Goal: Transaction & Acquisition: Obtain resource

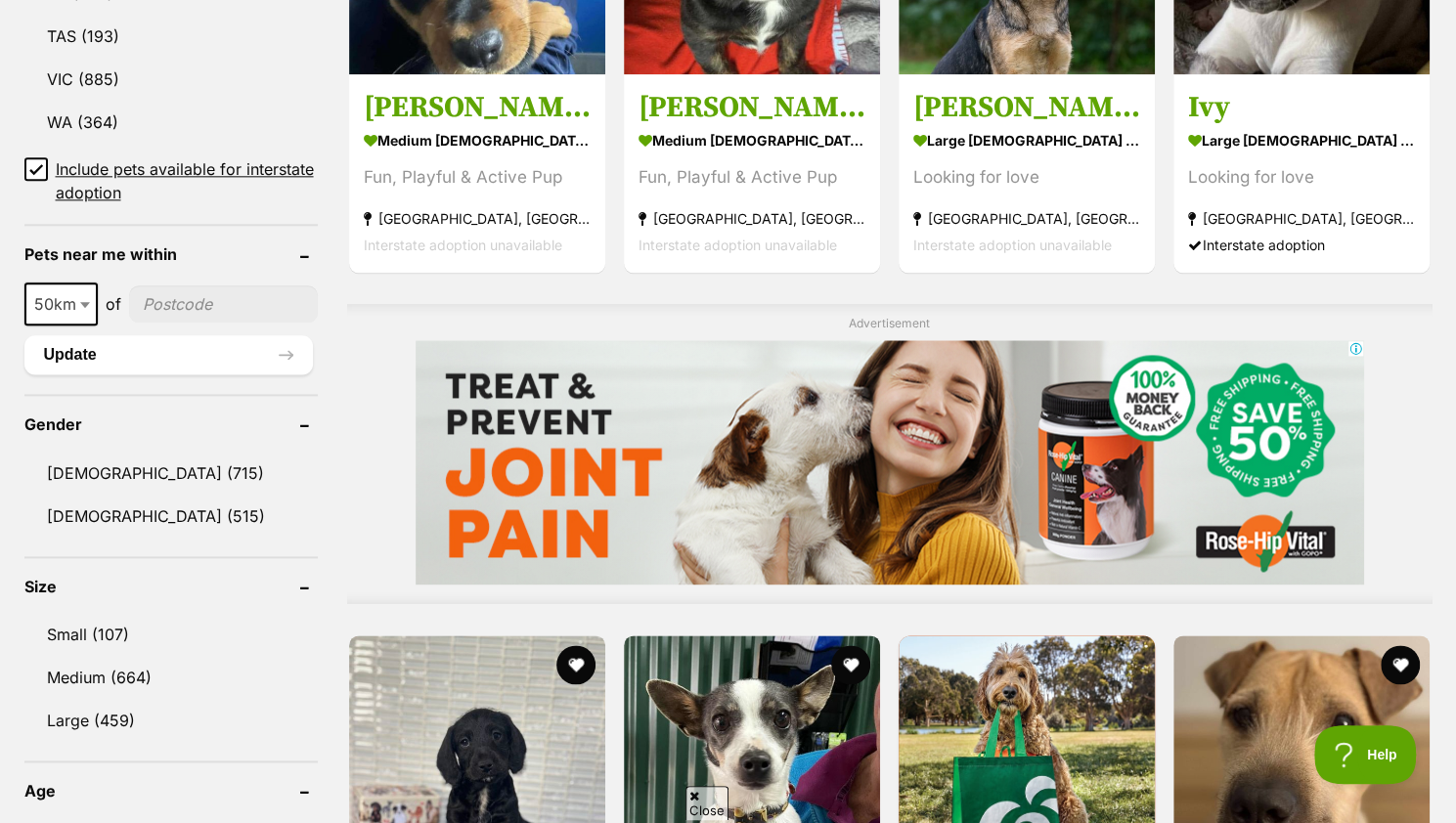
scroll to position [1371, 0]
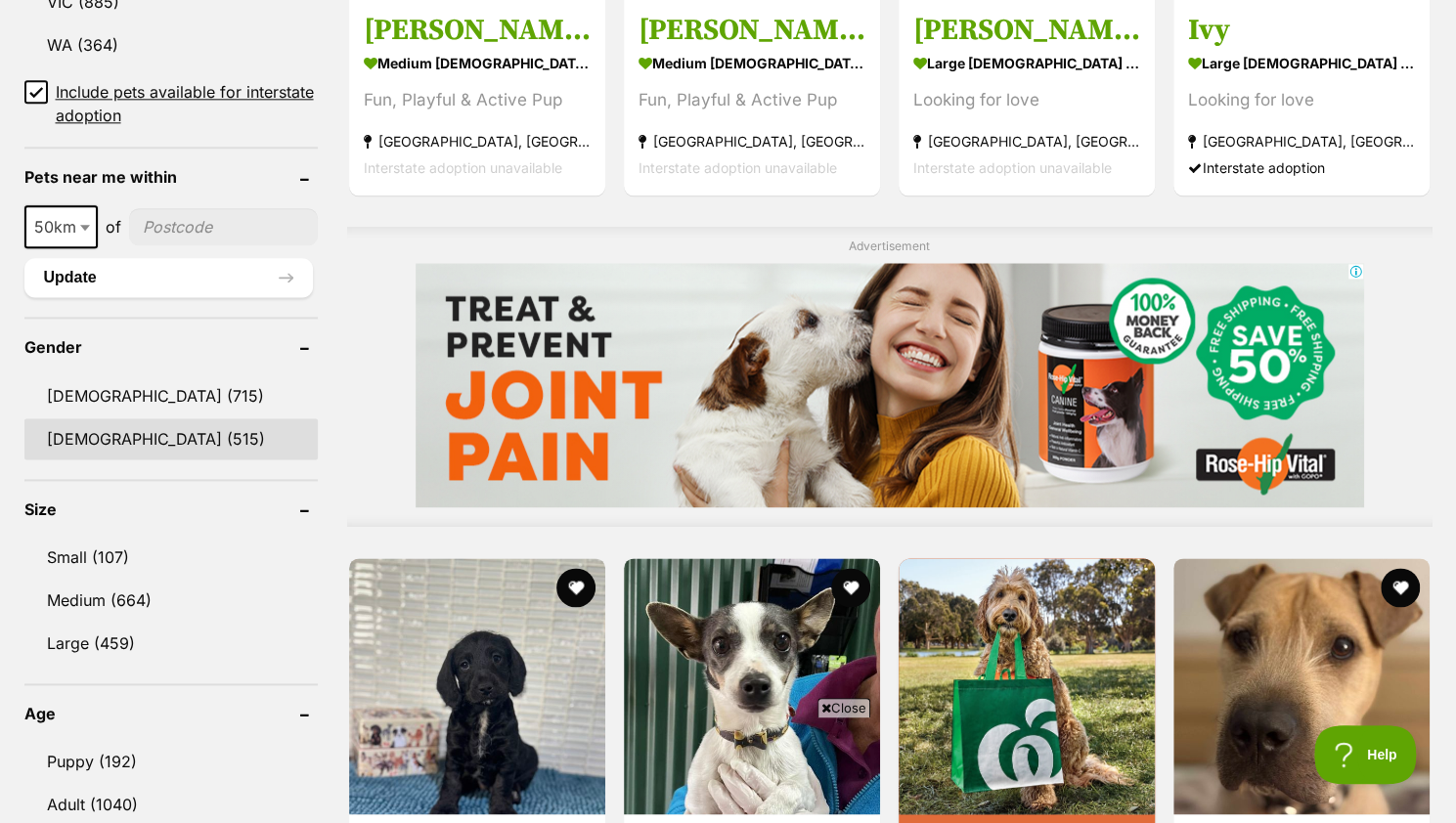
click at [110, 432] on link "Female (515)" at bounding box center [171, 440] width 293 height 41
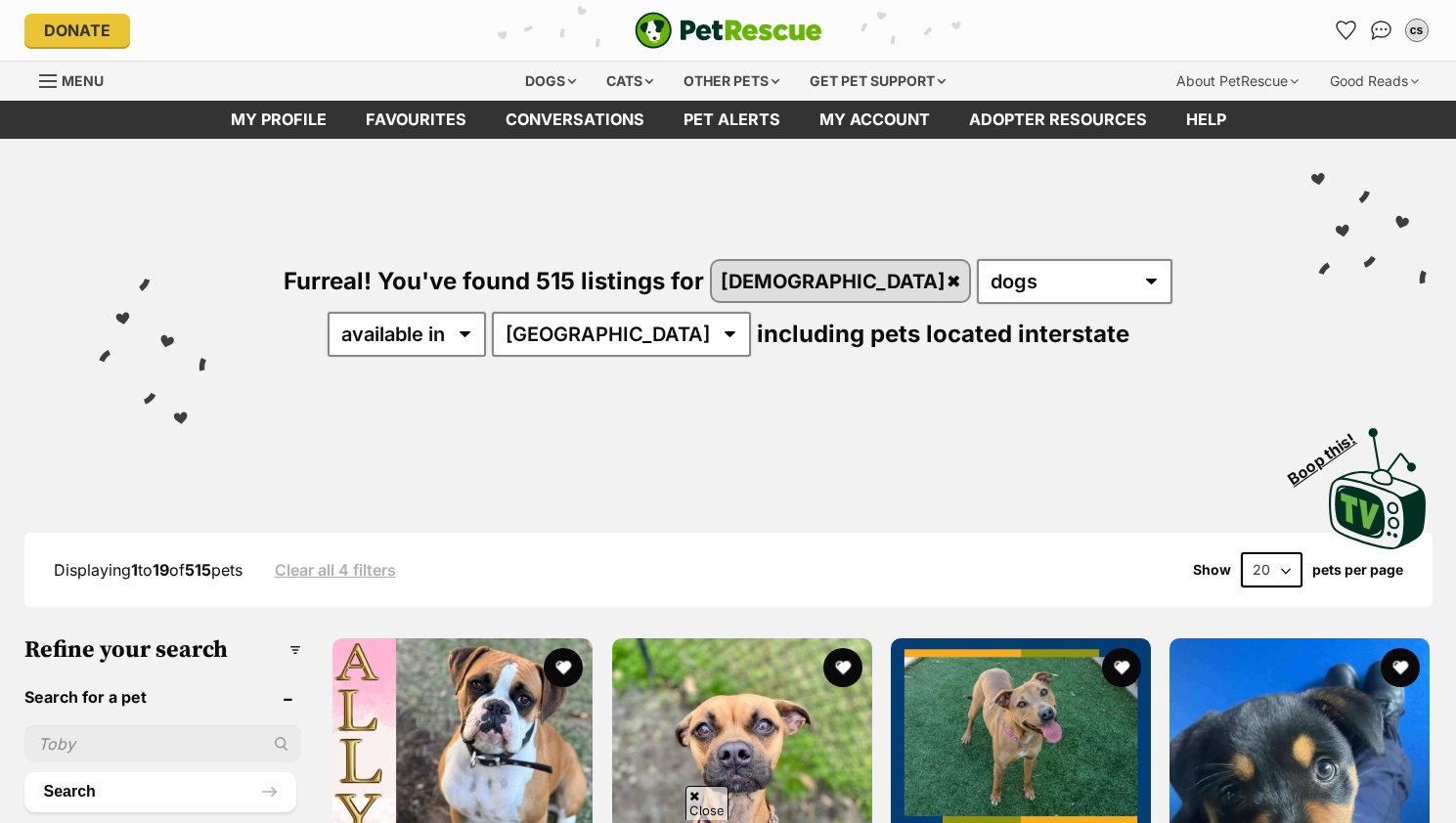
scroll to position [1613, 0]
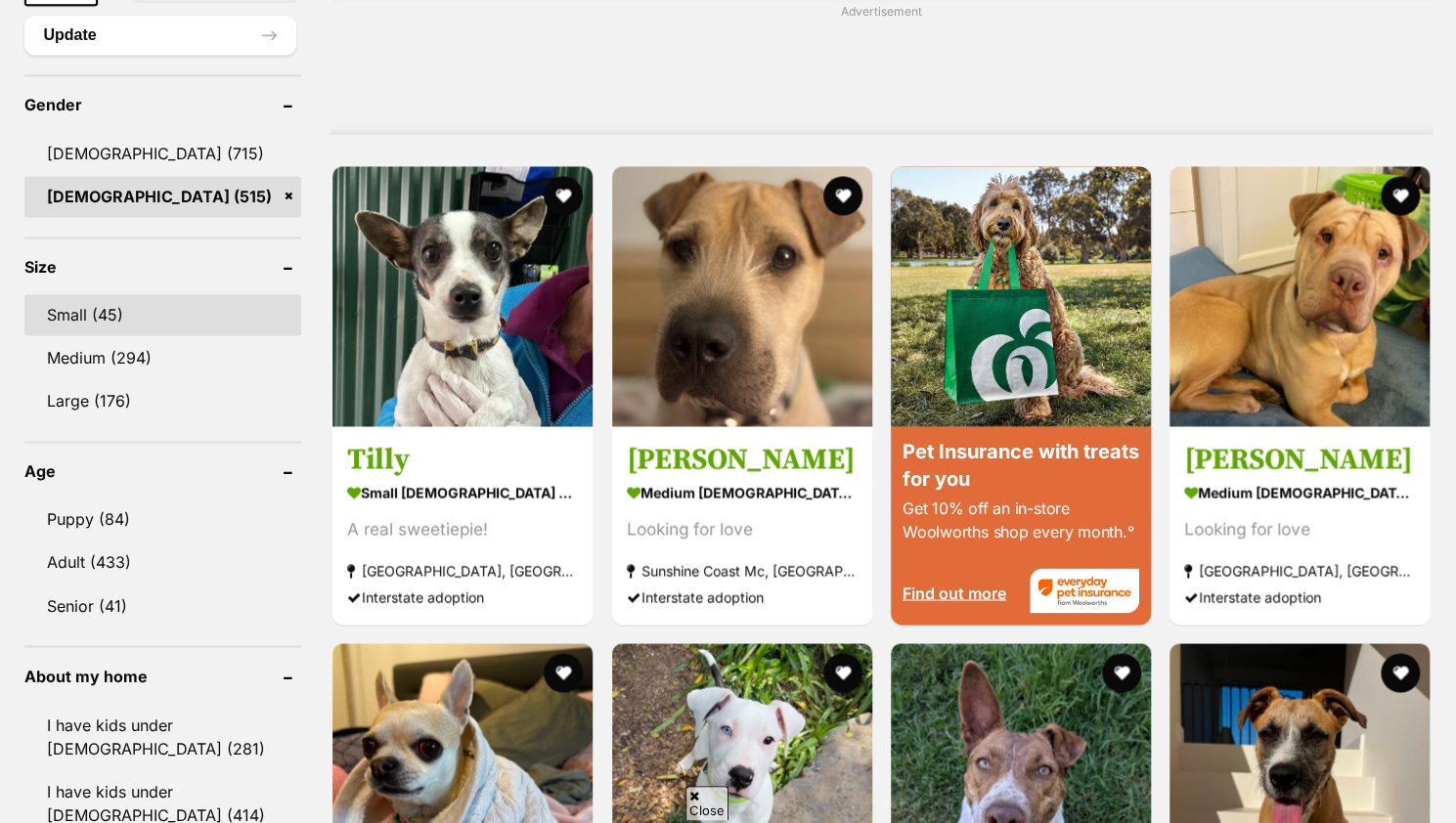
click at [129, 297] on link "Small (45)" at bounding box center [163, 315] width 278 height 41
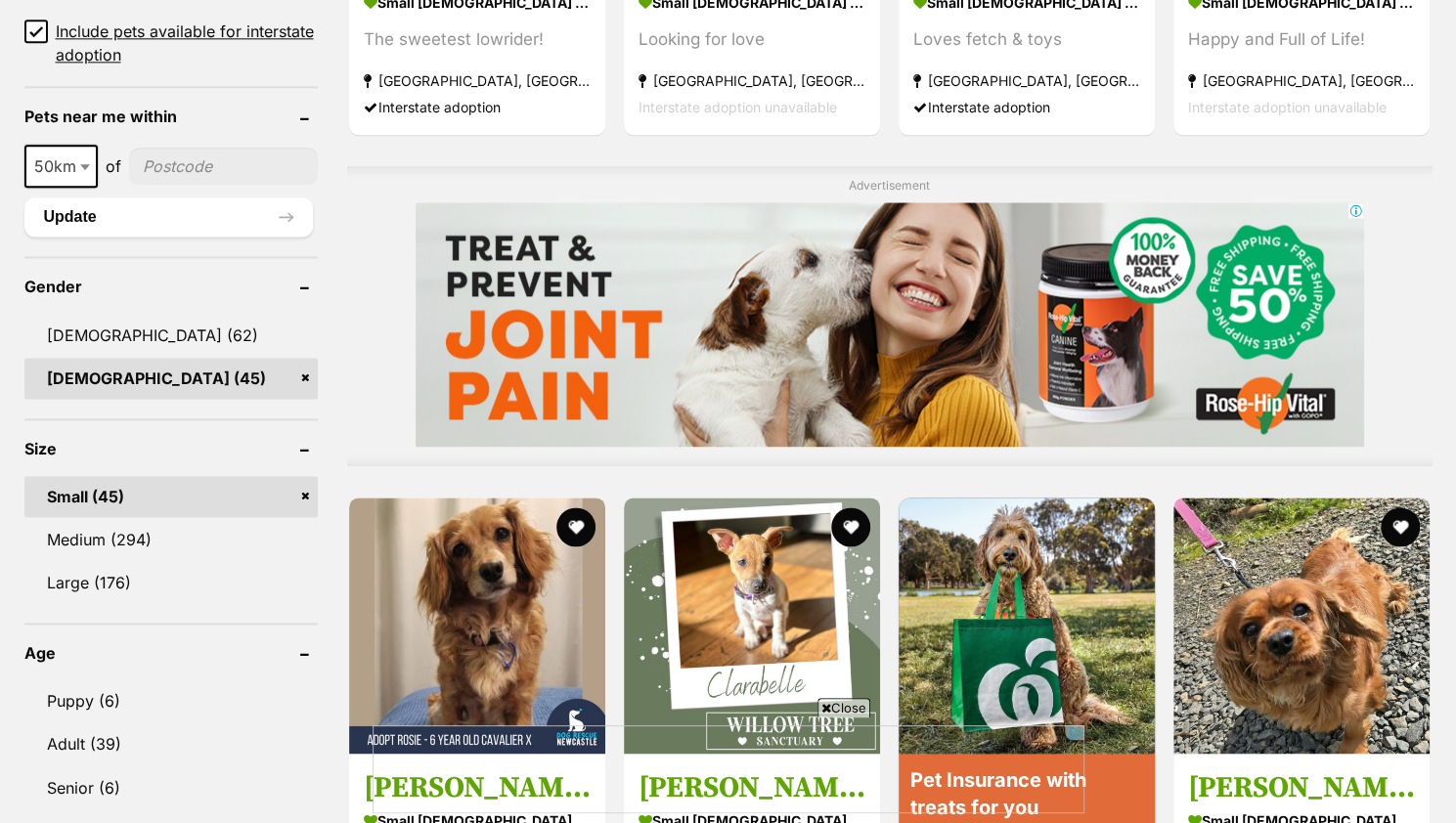
scroll to position [1433, 0]
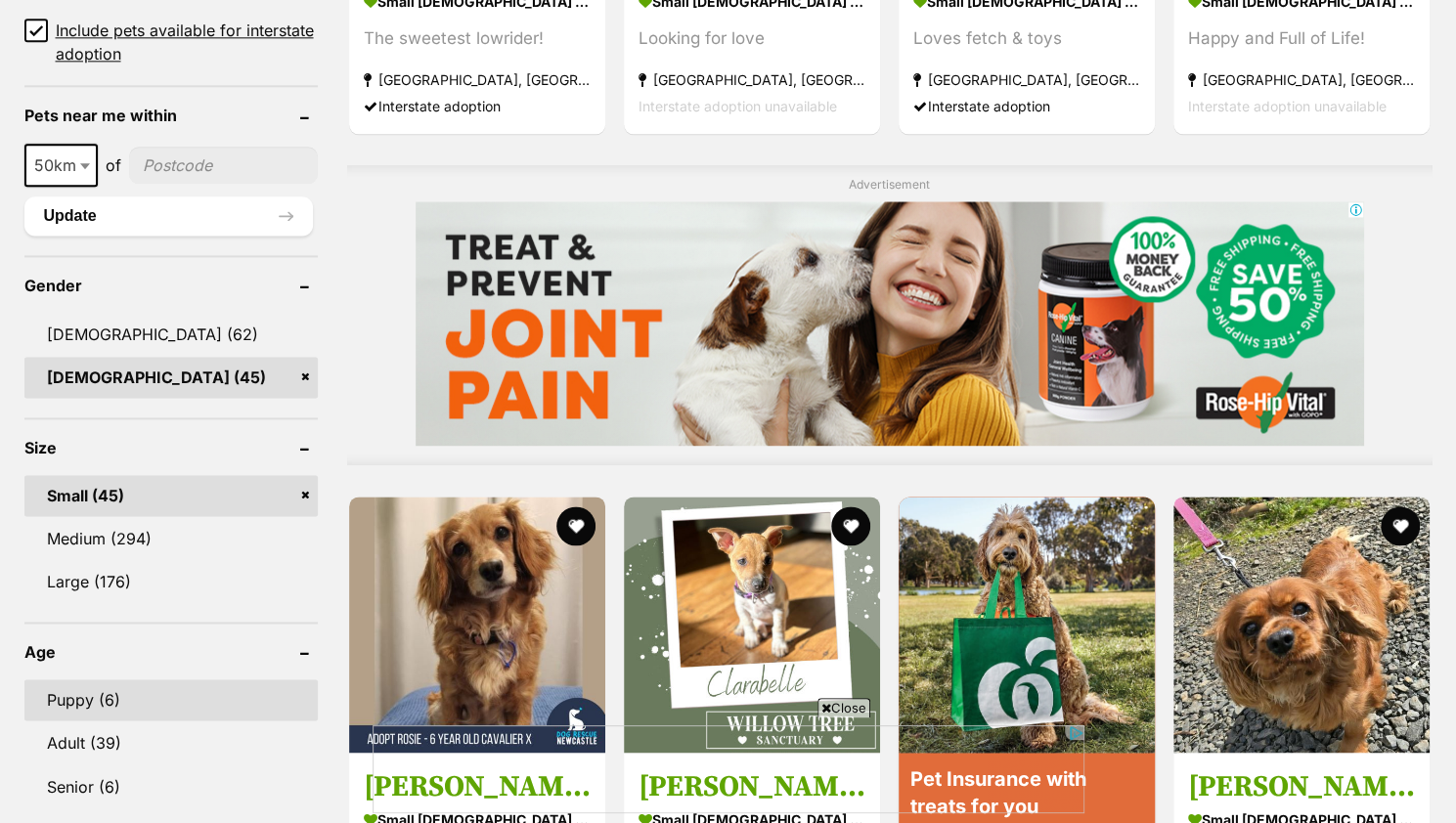
click at [114, 688] on link "Puppy (6)" at bounding box center [171, 700] width 293 height 41
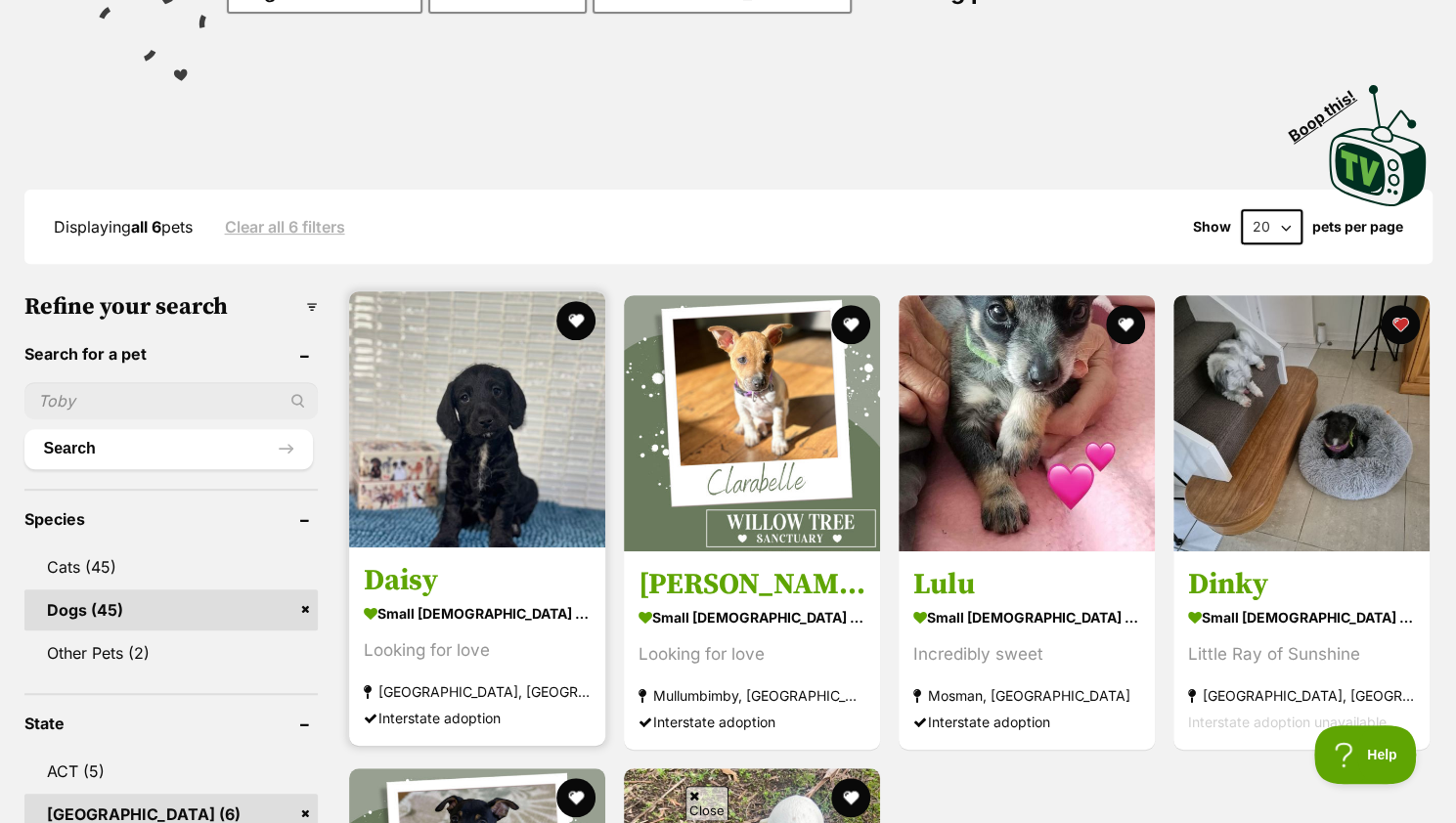
click at [445, 408] on img at bounding box center [476, 419] width 256 height 256
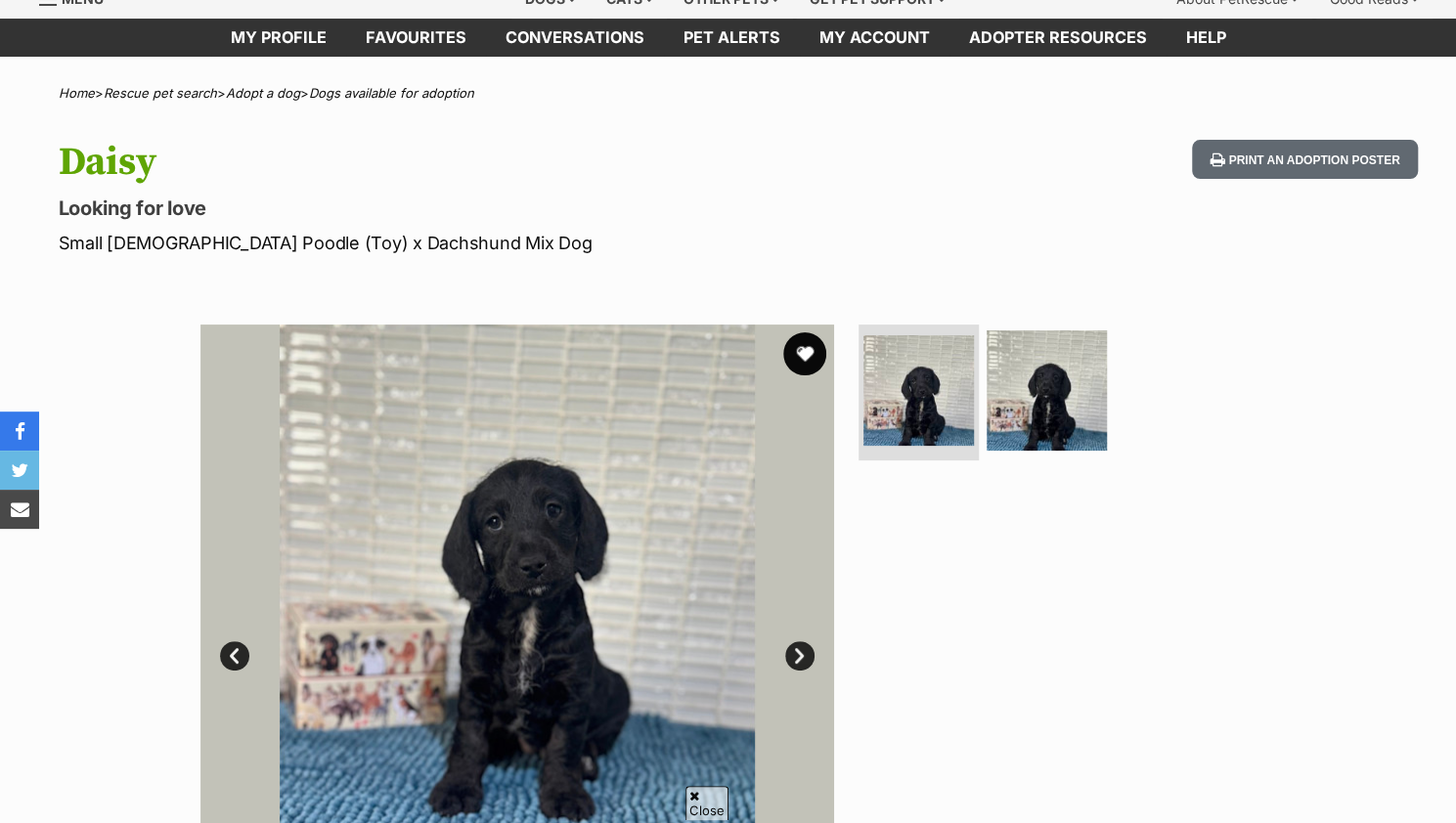
click at [804, 340] on button "favourite" at bounding box center [805, 355] width 43 height 43
click at [809, 641] on link "Next" at bounding box center [800, 656] width 30 height 30
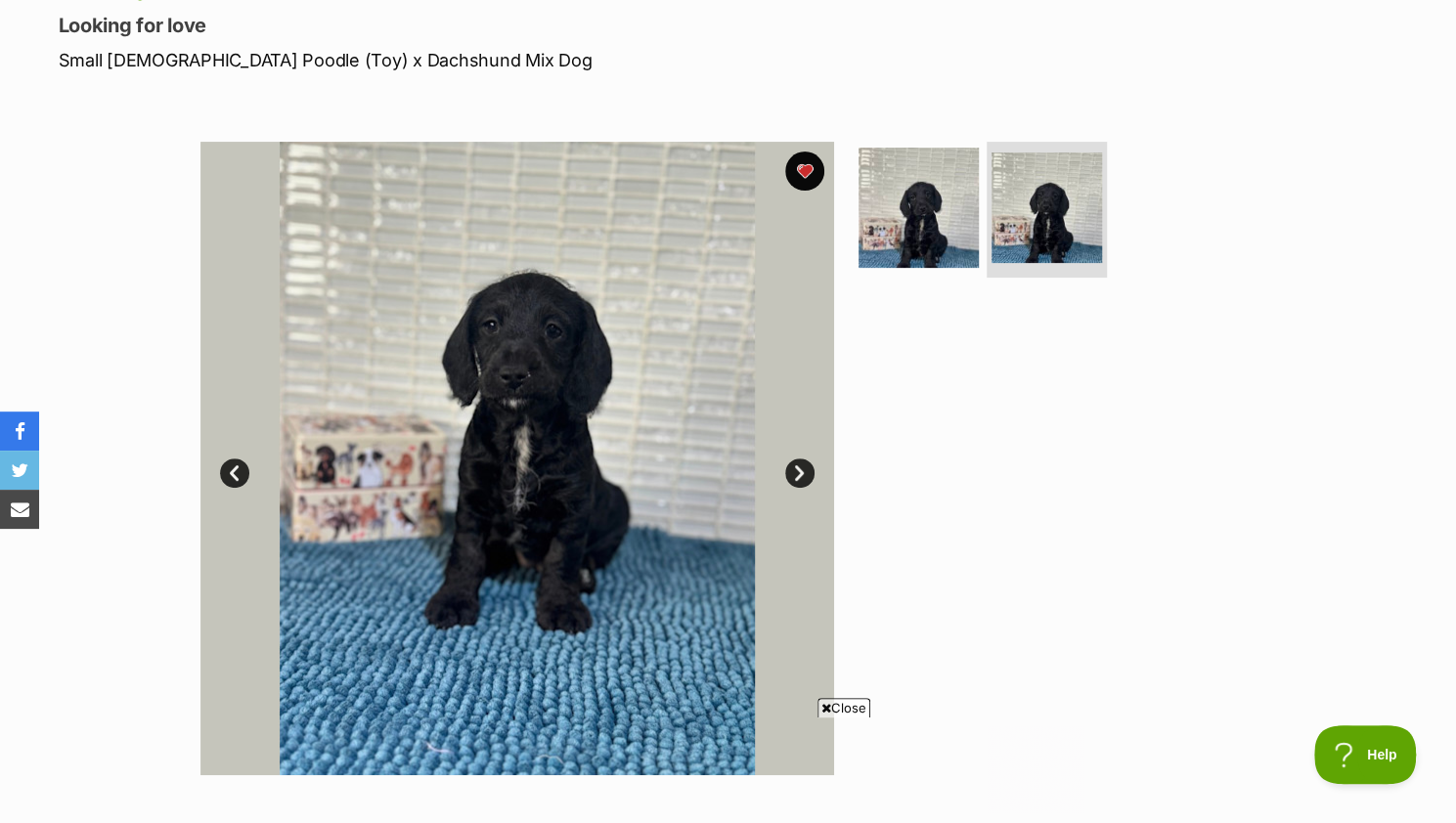
click at [809, 475] on link "Next" at bounding box center [800, 473] width 30 height 30
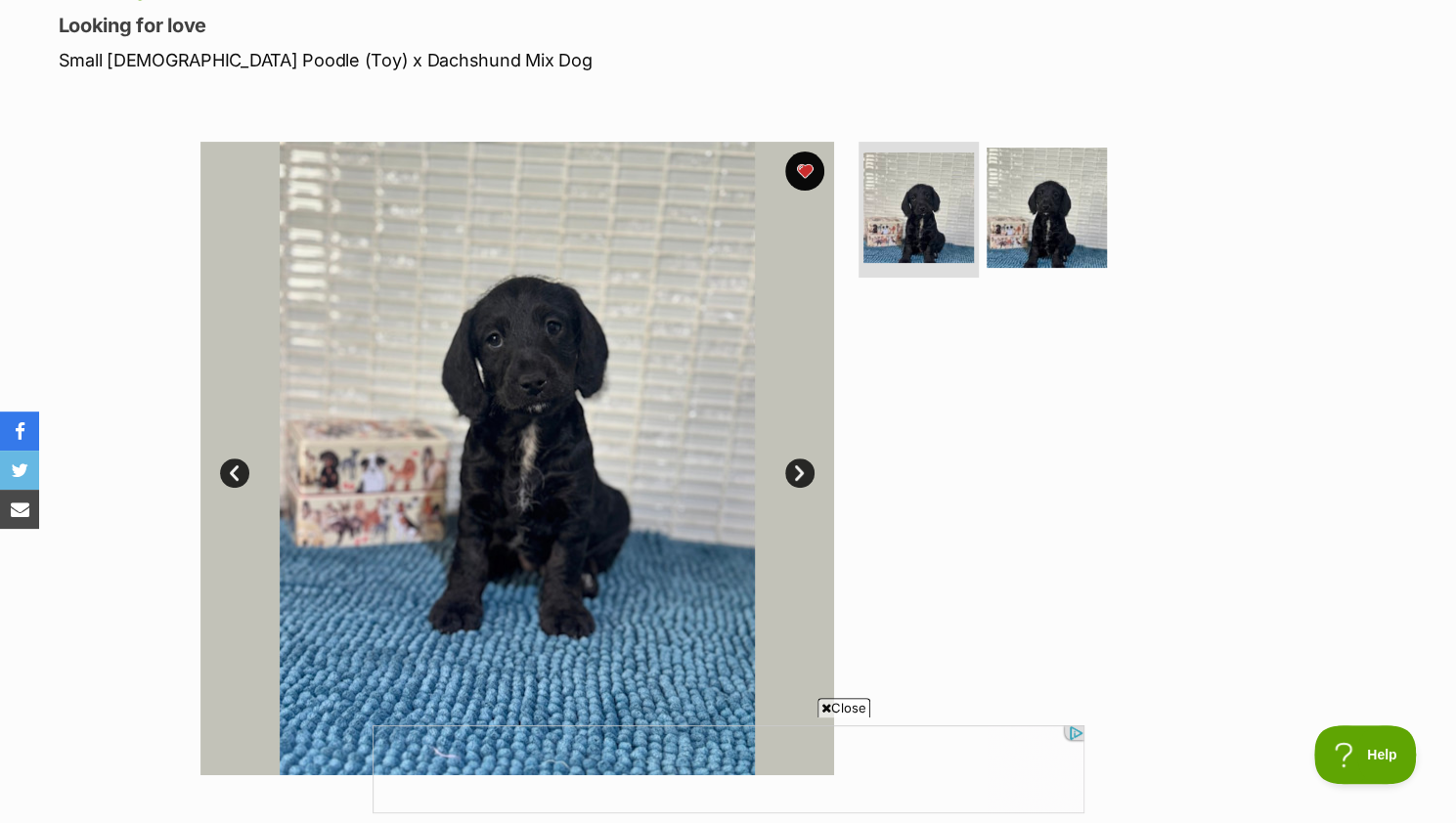
click at [809, 475] on link "Next" at bounding box center [800, 473] width 30 height 30
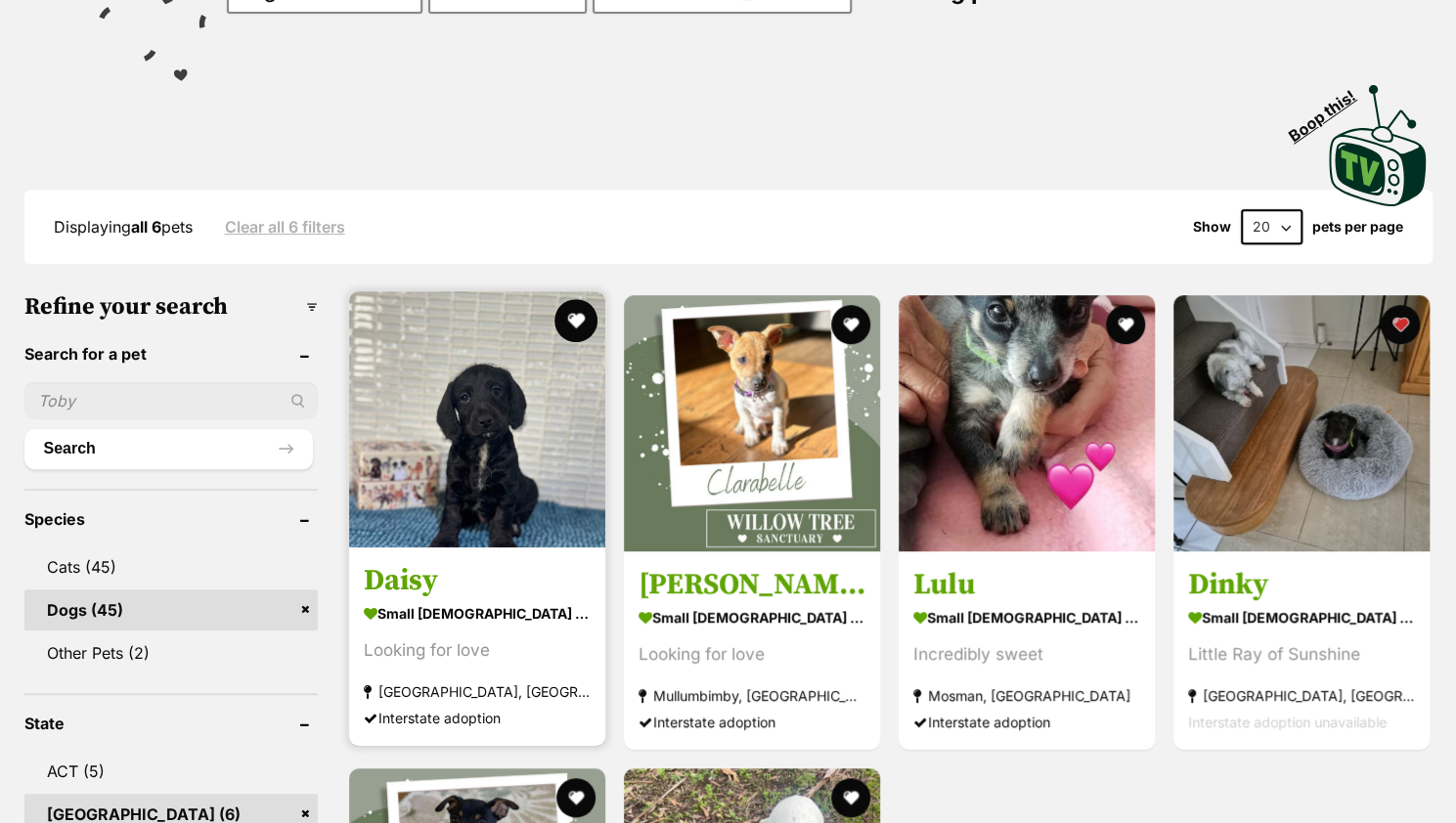
click at [569, 319] on button "favourite" at bounding box center [576, 321] width 43 height 43
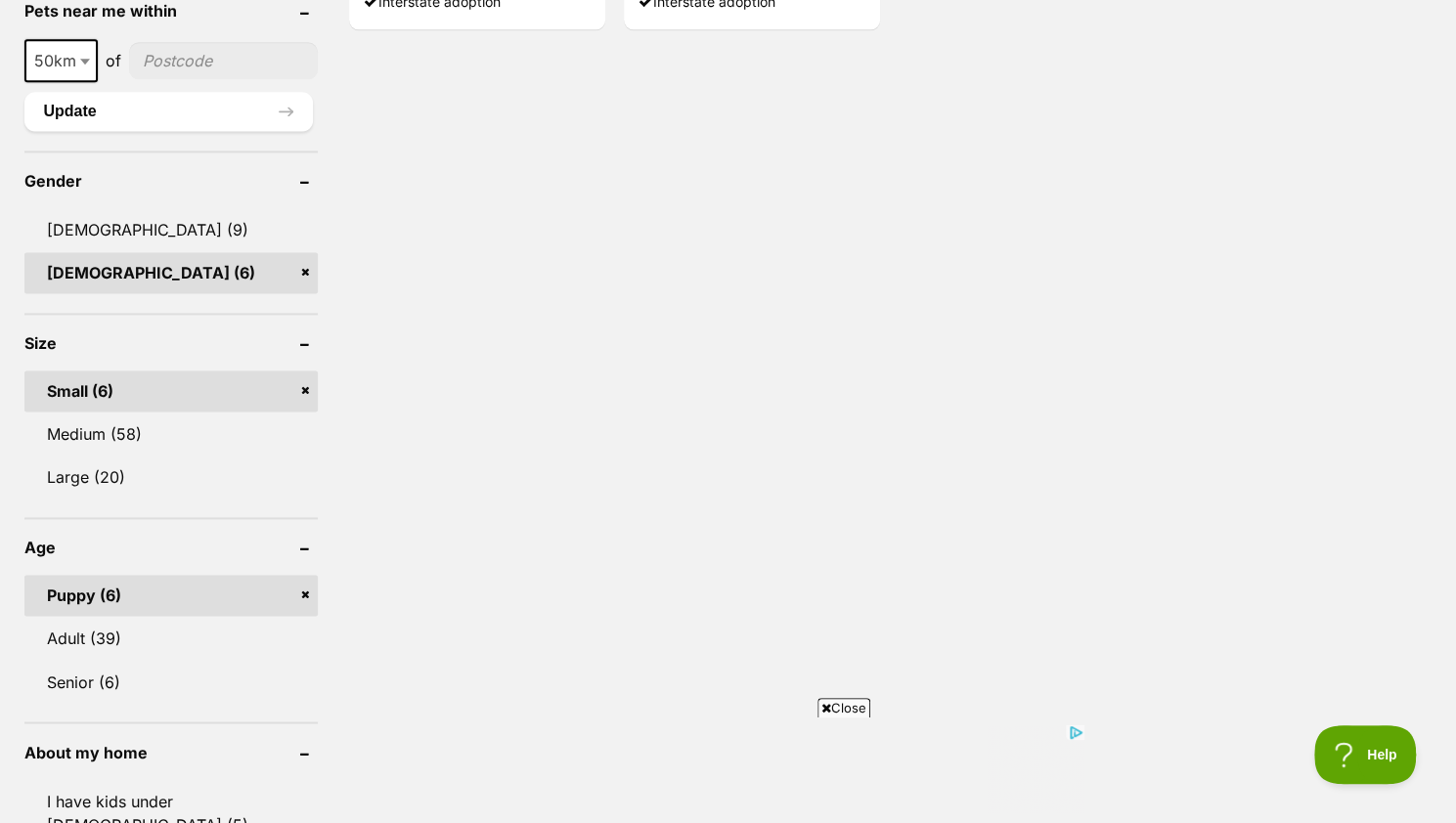
scroll to position [1538, 0]
click at [121, 640] on link "Adult (39)" at bounding box center [171, 638] width 293 height 41
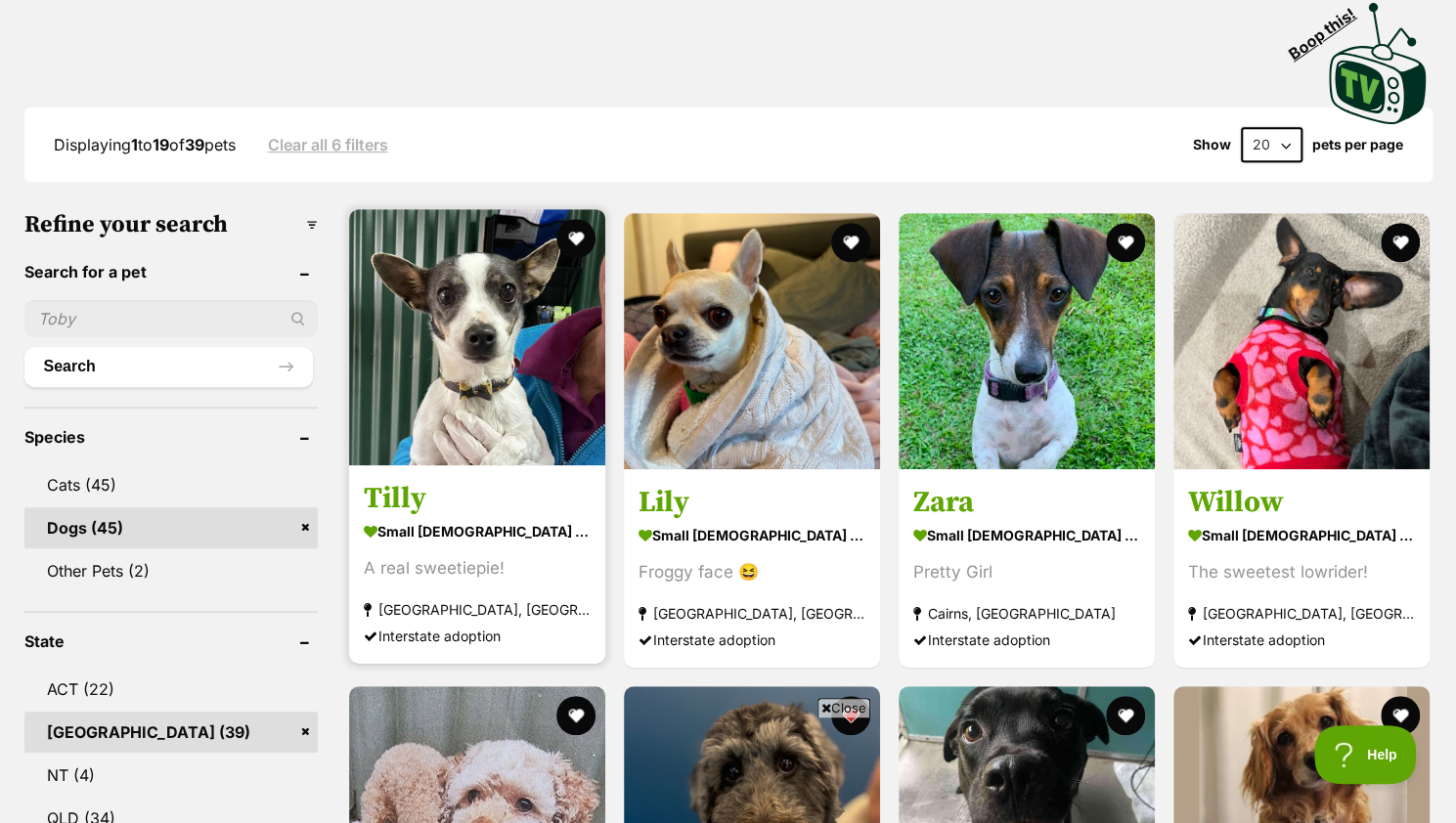
scroll to position [392, 0]
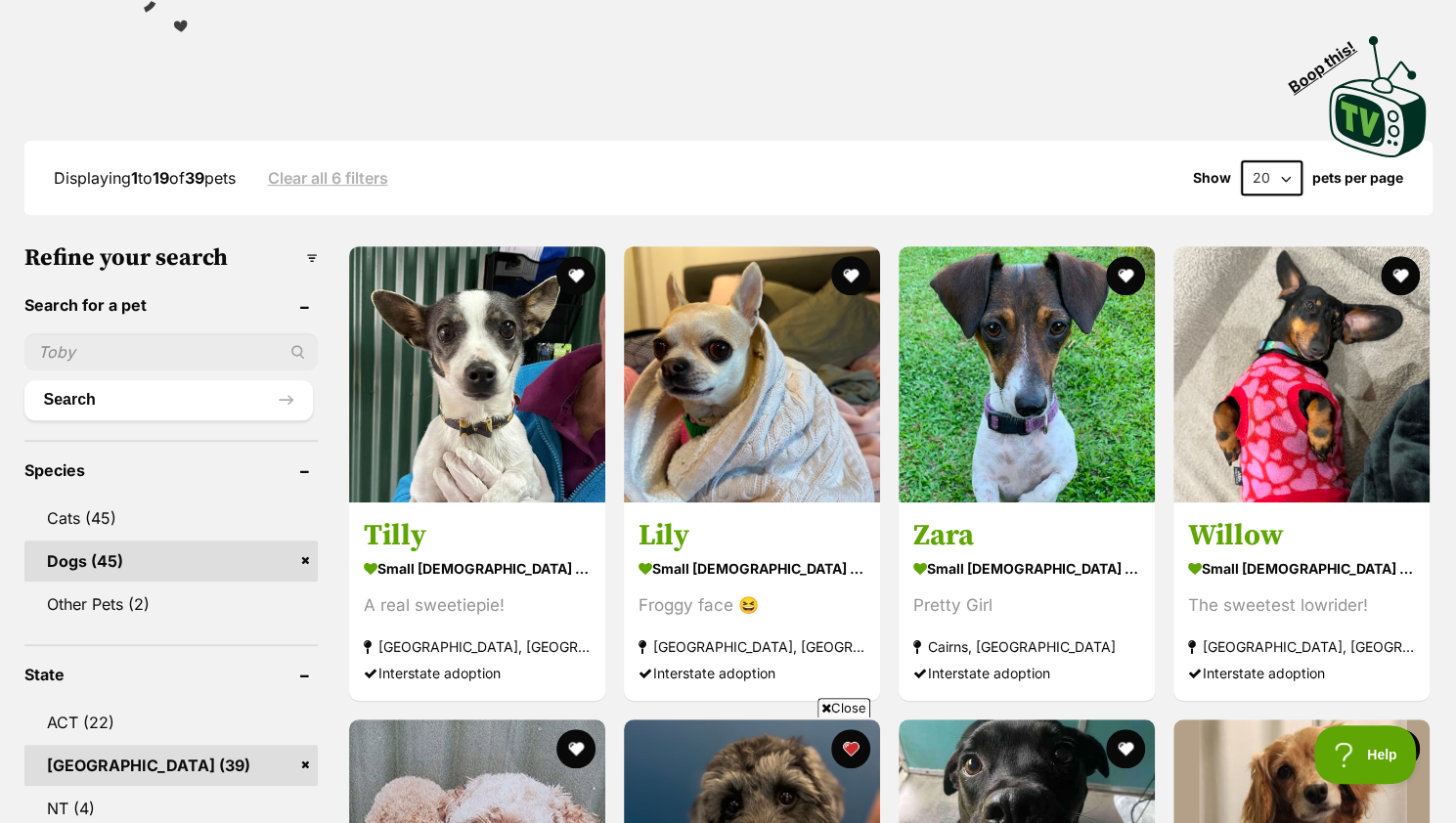
click at [1273, 175] on select "20 40 60" at bounding box center [1271, 178] width 61 height 36
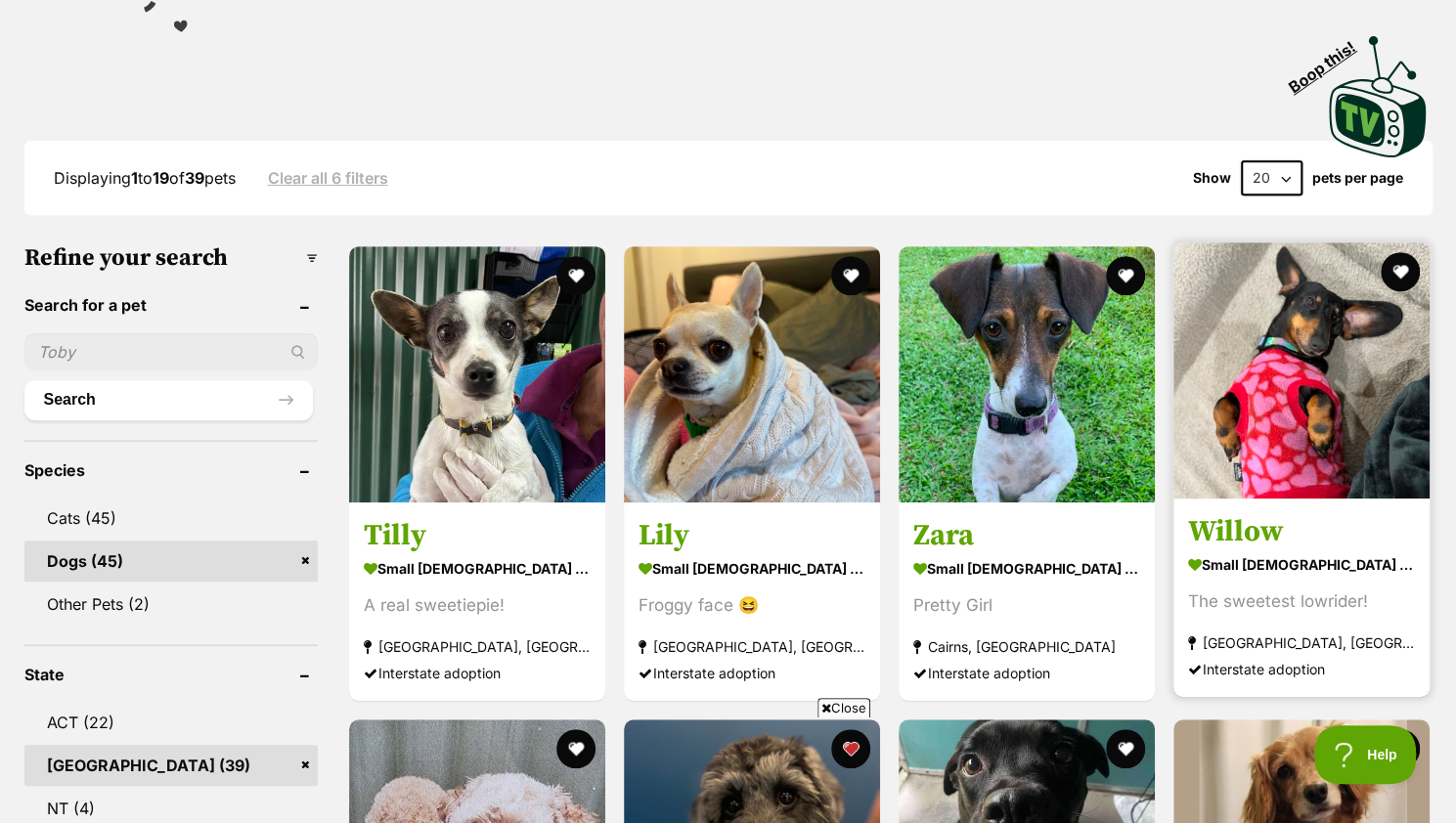
select select "60"
click at [1241, 160] on select "20 40 60" at bounding box center [1271, 178] width 61 height 36
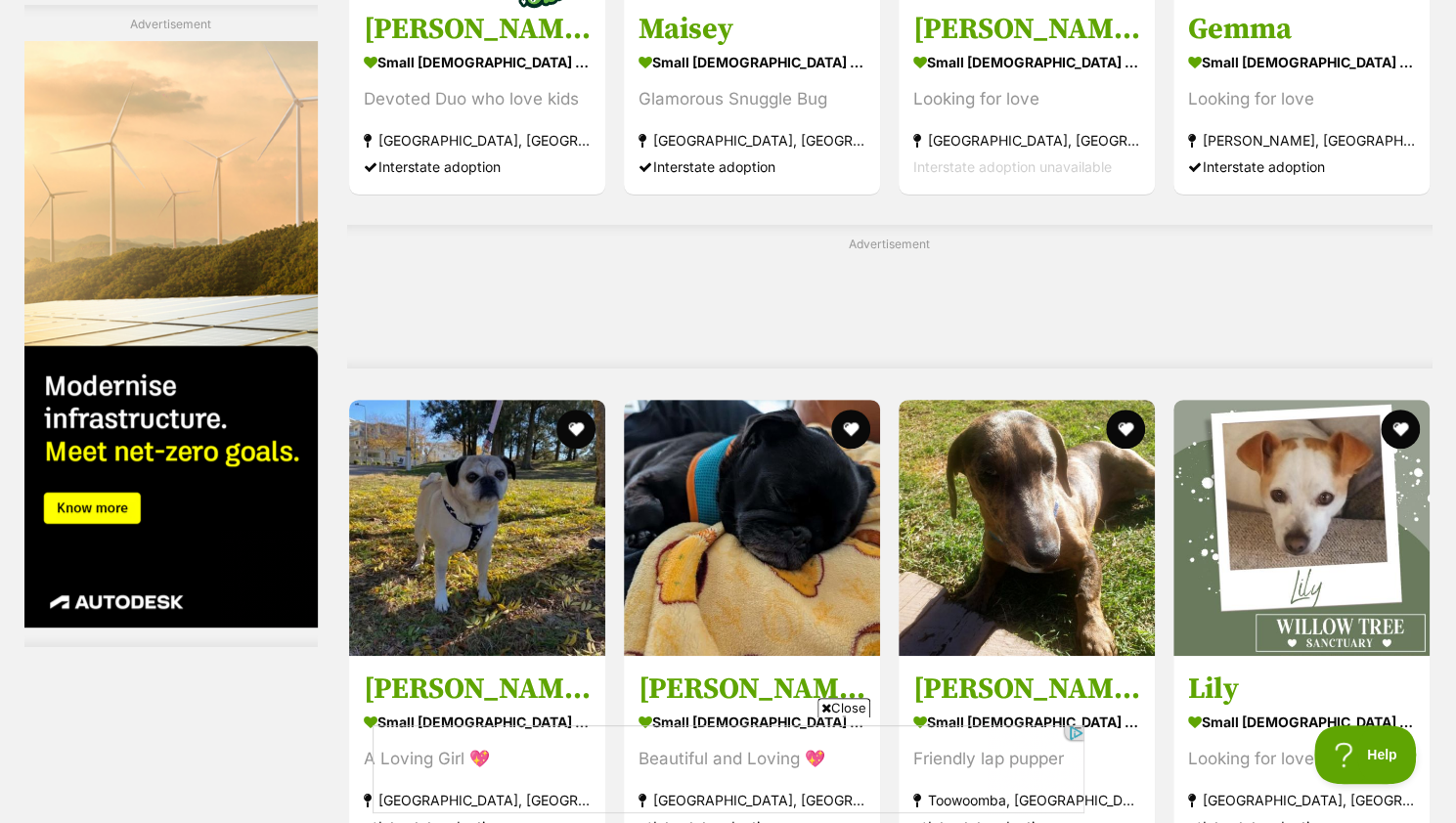
scroll to position [4302, 0]
